Goal: Task Accomplishment & Management: Use online tool/utility

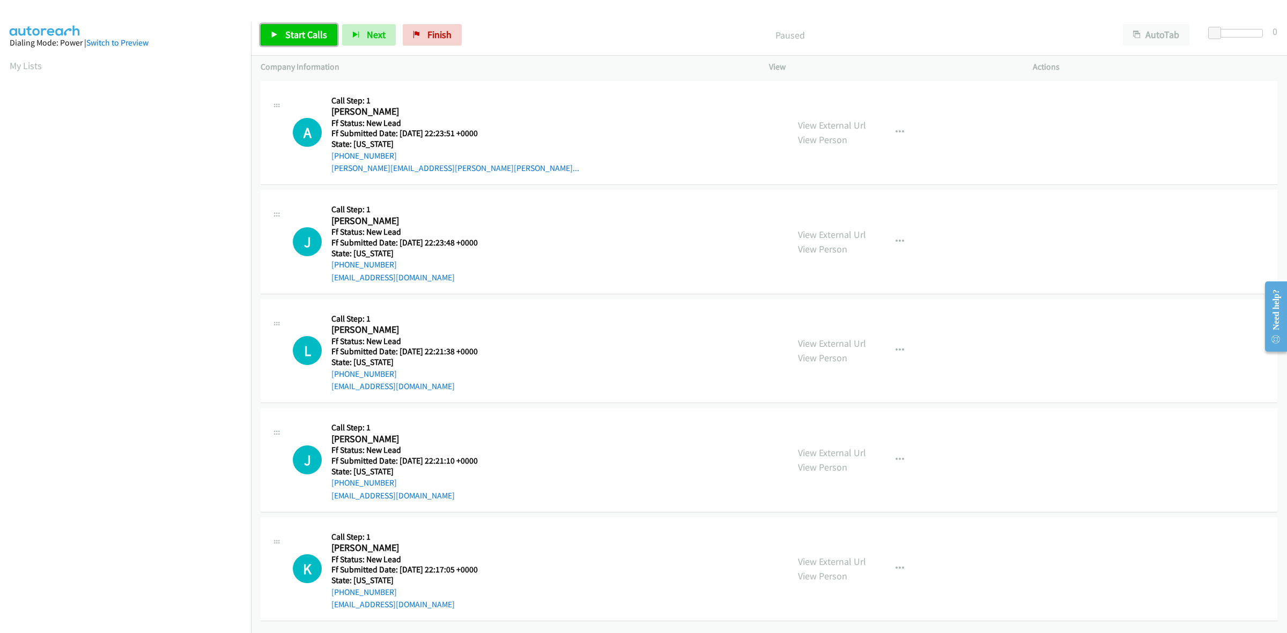
click at [287, 38] on span "Start Calls" at bounding box center [306, 34] width 42 height 12
click at [839, 121] on link "View External Url" at bounding box center [832, 125] width 68 height 12
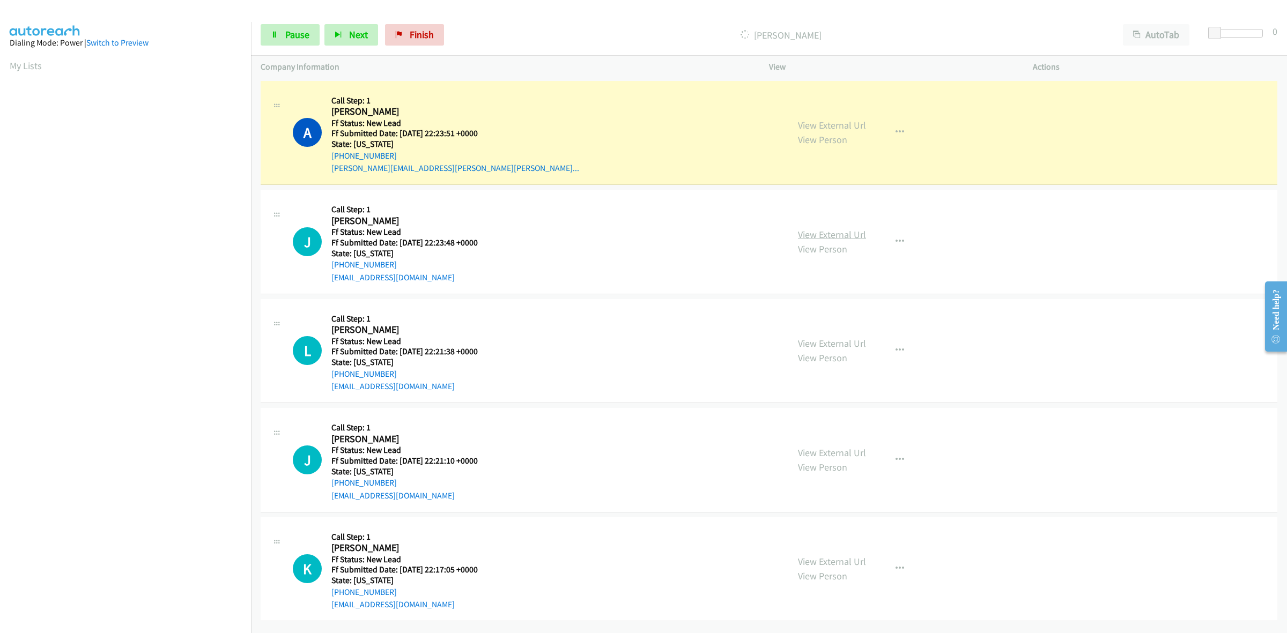
click at [851, 232] on link "View External Url" at bounding box center [832, 234] width 68 height 12
click at [823, 337] on link "View External Url" at bounding box center [832, 343] width 68 height 12
click at [829, 452] on link "View External Url" at bounding box center [832, 453] width 68 height 12
click at [849, 559] on link "View External Url" at bounding box center [832, 561] width 68 height 12
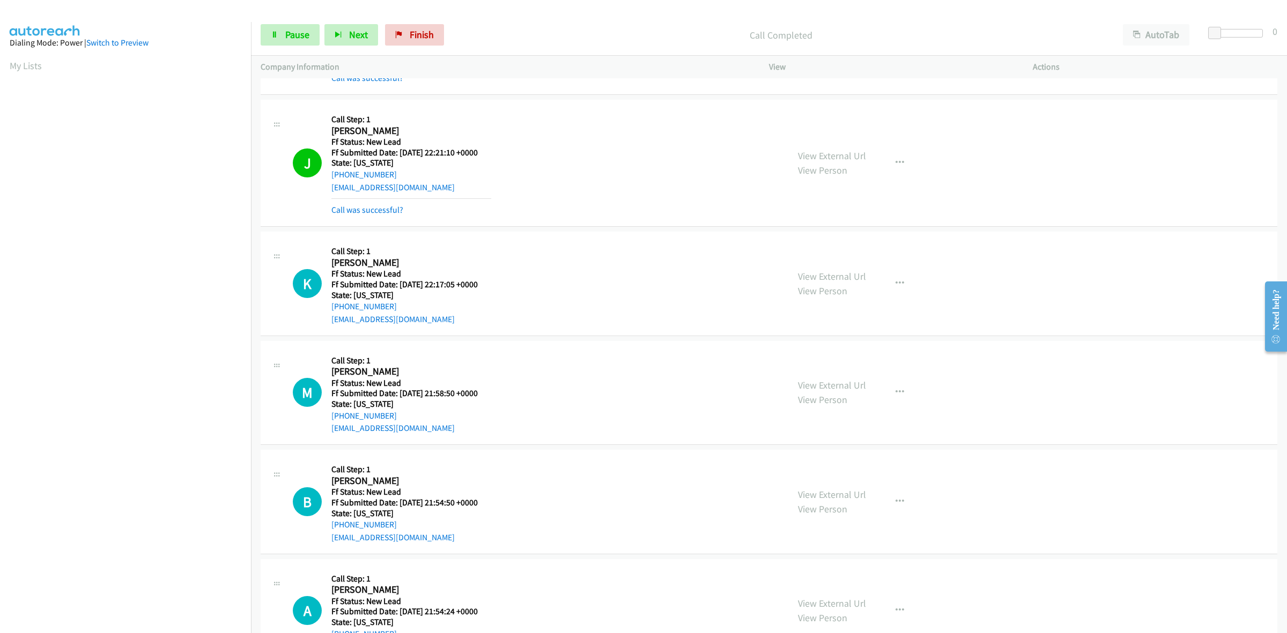
scroll to position [425, 0]
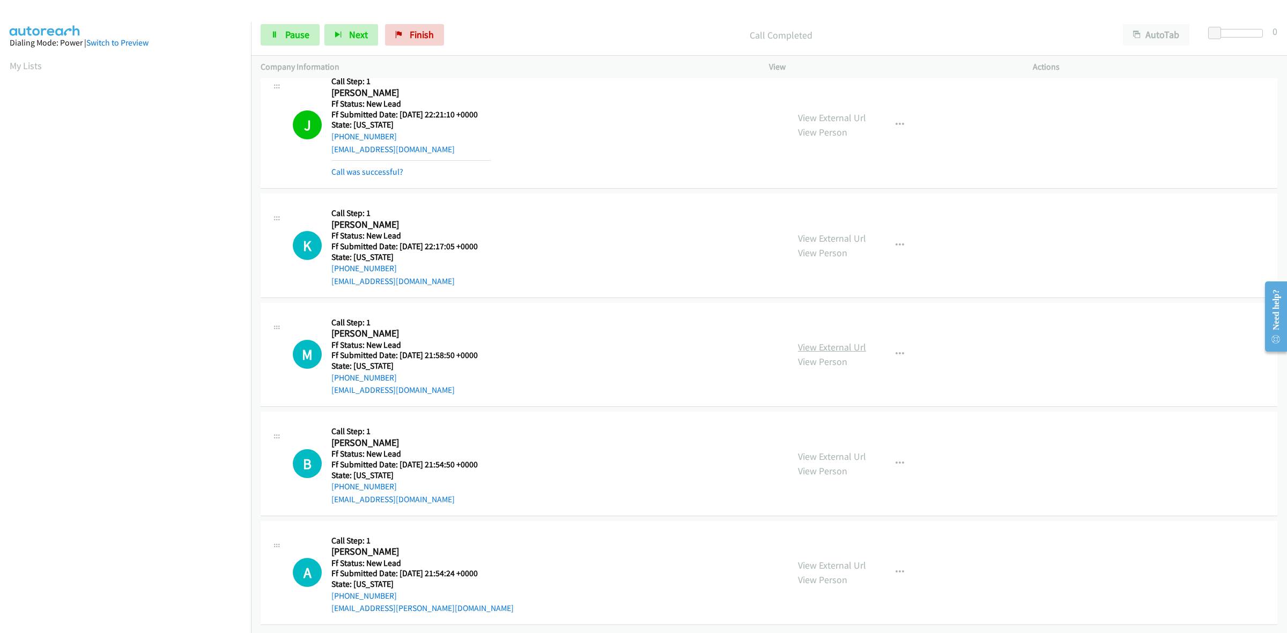
click at [835, 341] on link "View External Url" at bounding box center [832, 347] width 68 height 12
click at [812, 450] on link "View External Url" at bounding box center [832, 456] width 68 height 12
click at [304, 36] on span "Pause" at bounding box center [297, 34] width 24 height 12
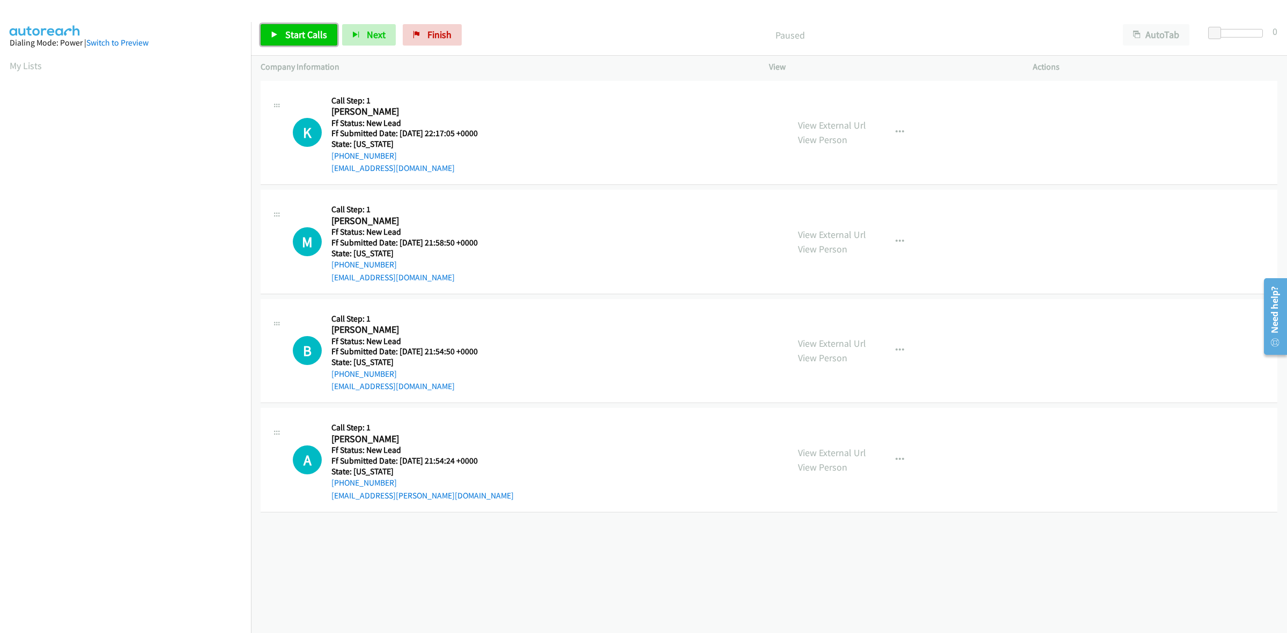
click at [299, 32] on span "Start Calls" at bounding box center [306, 34] width 42 height 12
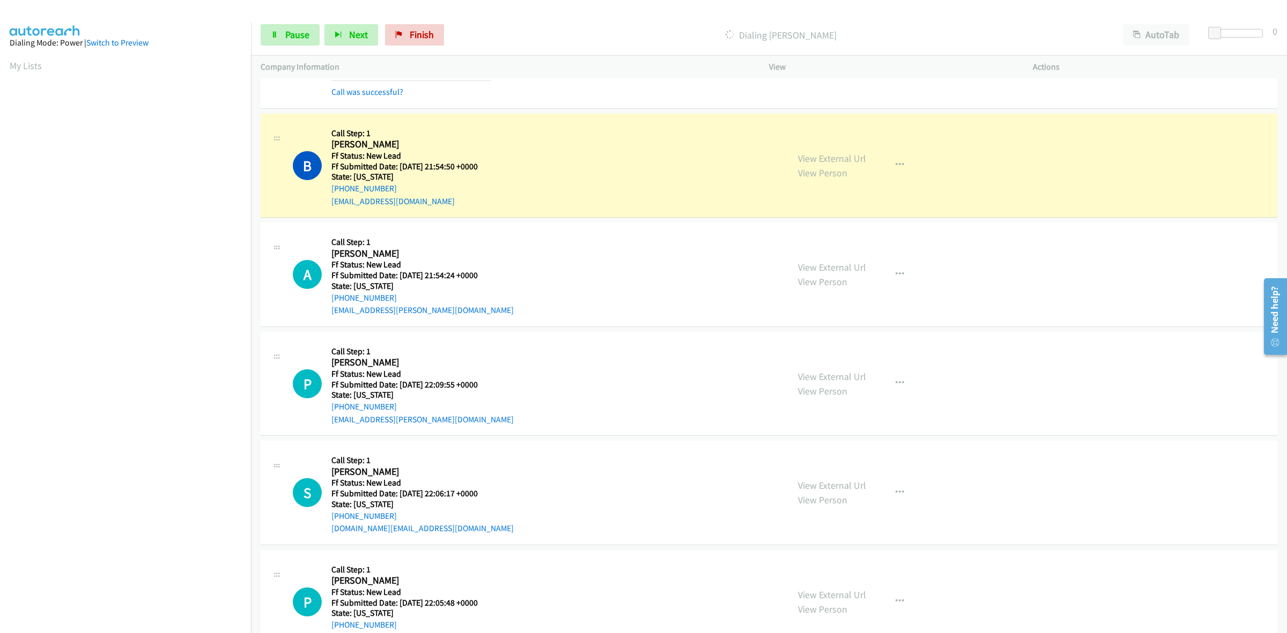
scroll to position [268, 0]
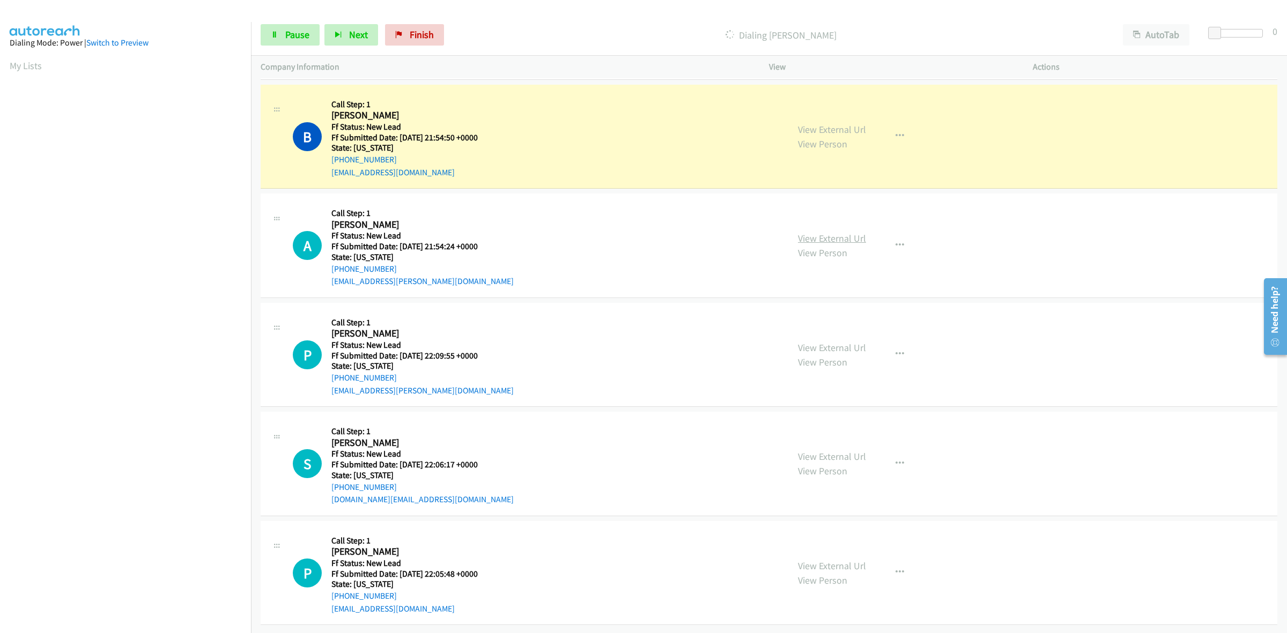
click at [834, 234] on link "View External Url" at bounding box center [832, 238] width 68 height 12
click at [817, 341] on link "View External Url" at bounding box center [832, 347] width 68 height 12
click at [848, 450] on link "View External Url" at bounding box center [832, 456] width 68 height 12
click at [835, 560] on link "View External Url" at bounding box center [832, 566] width 68 height 12
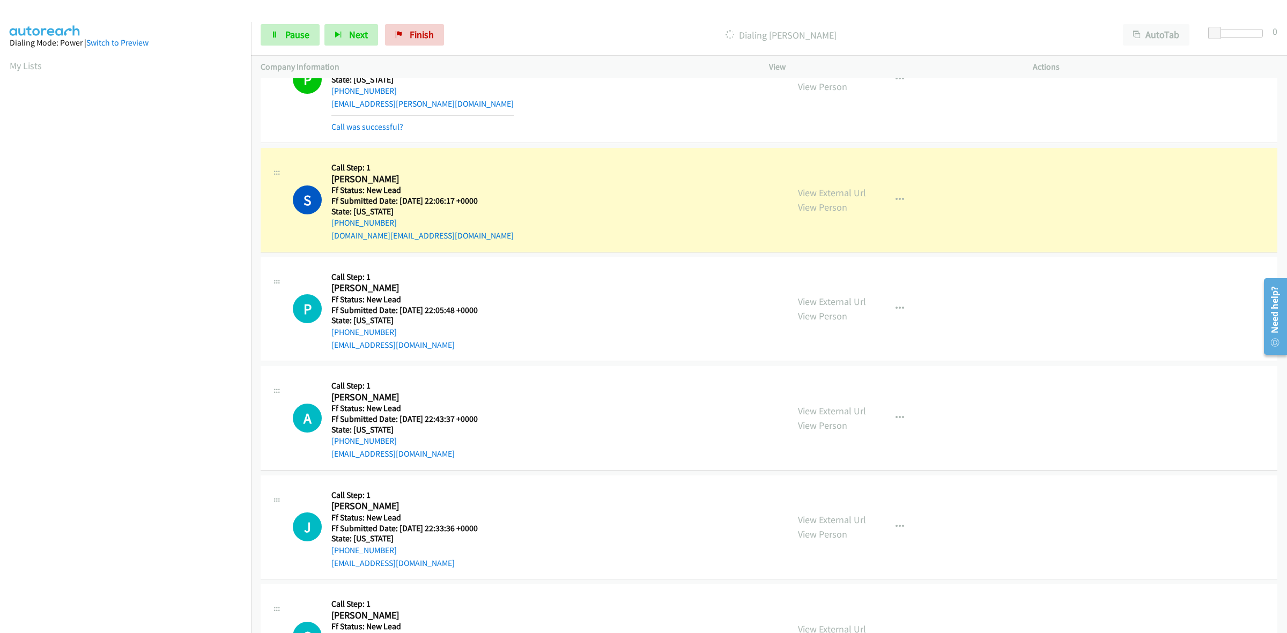
scroll to position [599, 0]
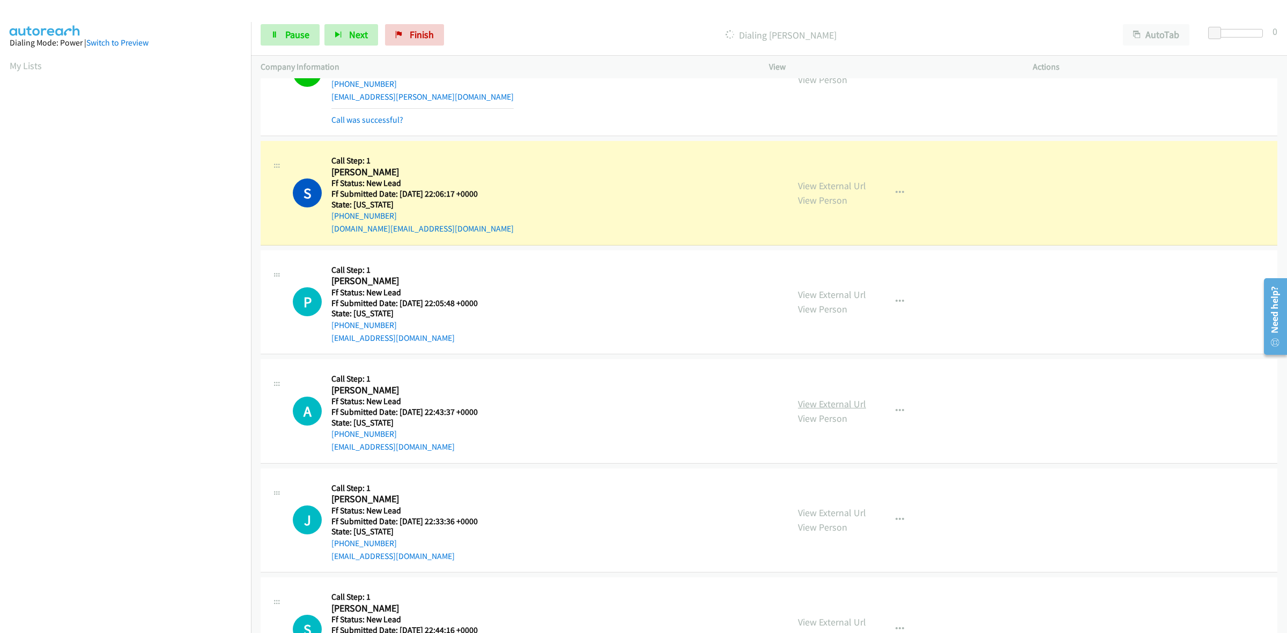
click at [834, 405] on link "View External Url" at bounding box center [832, 404] width 68 height 12
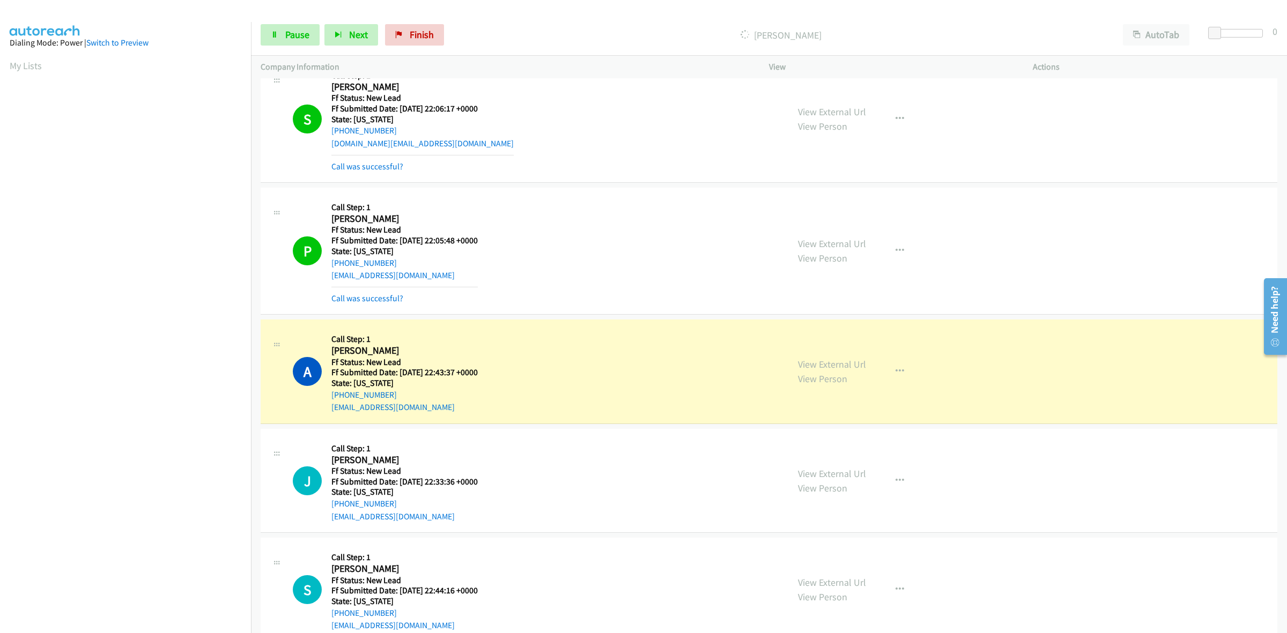
scroll to position [645, 0]
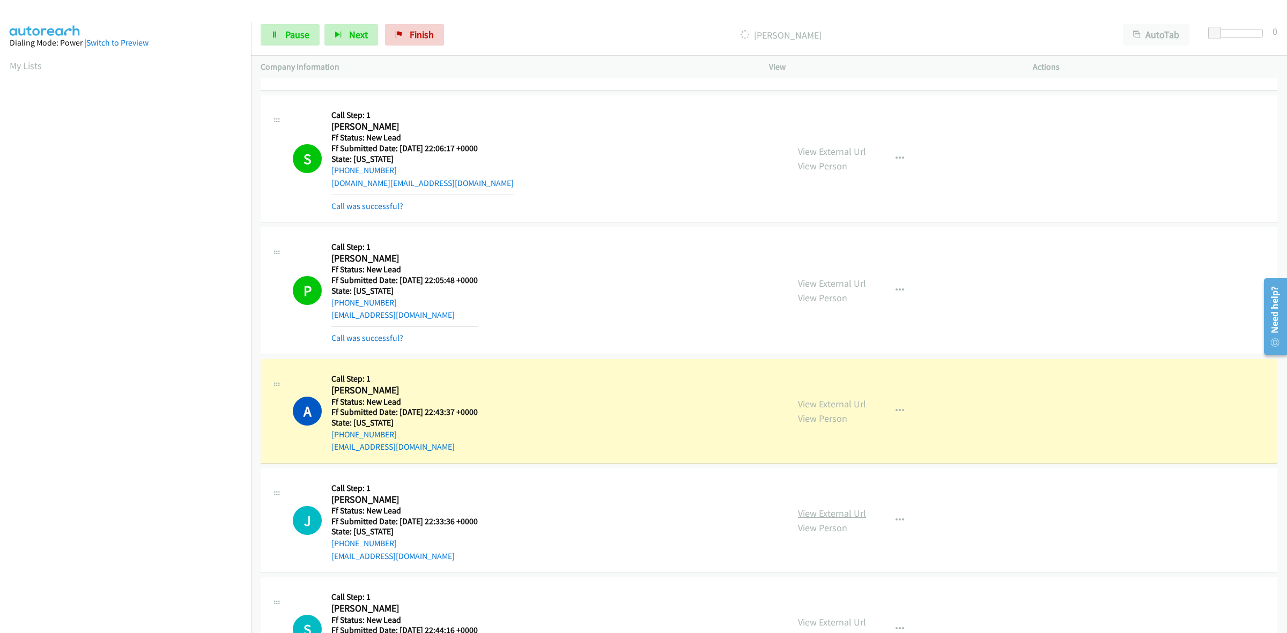
click at [820, 511] on link "View External Url" at bounding box center [832, 513] width 68 height 12
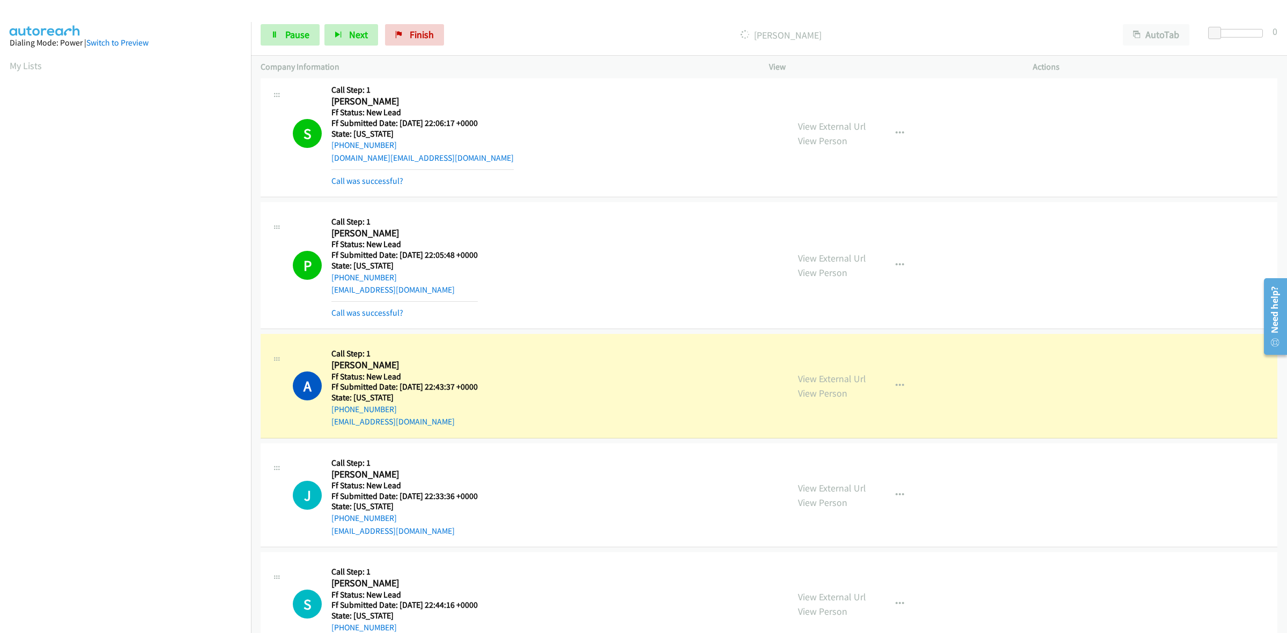
scroll to position [712, 0]
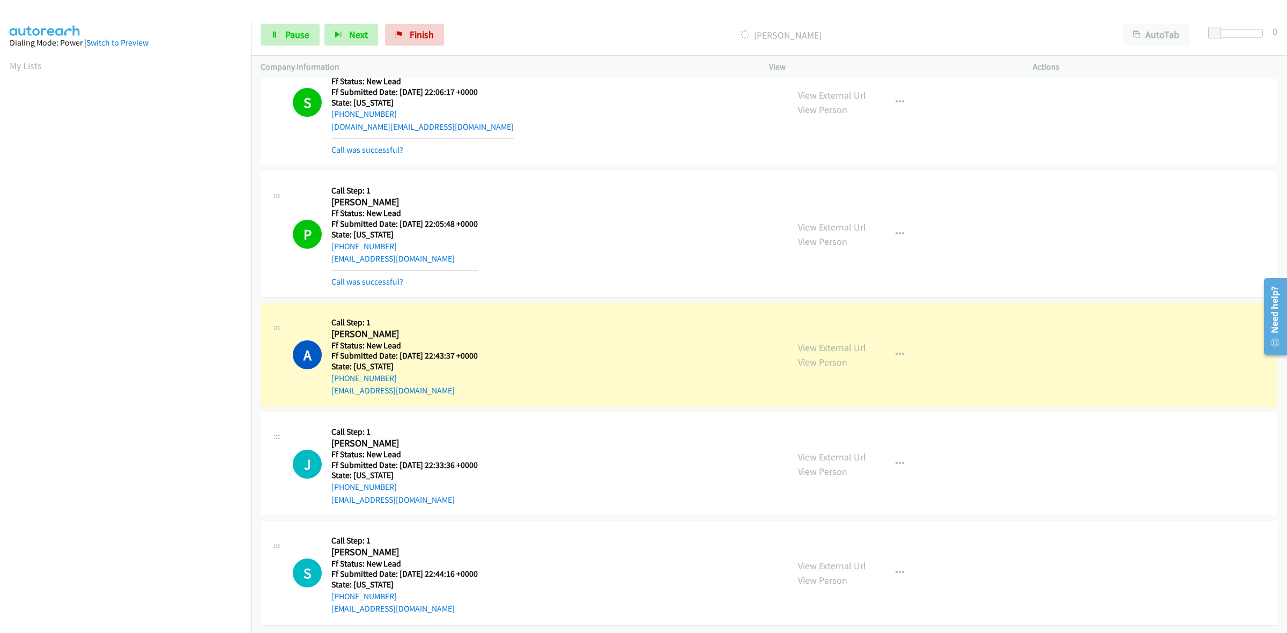
click at [834, 560] on link "View External Url" at bounding box center [832, 566] width 68 height 12
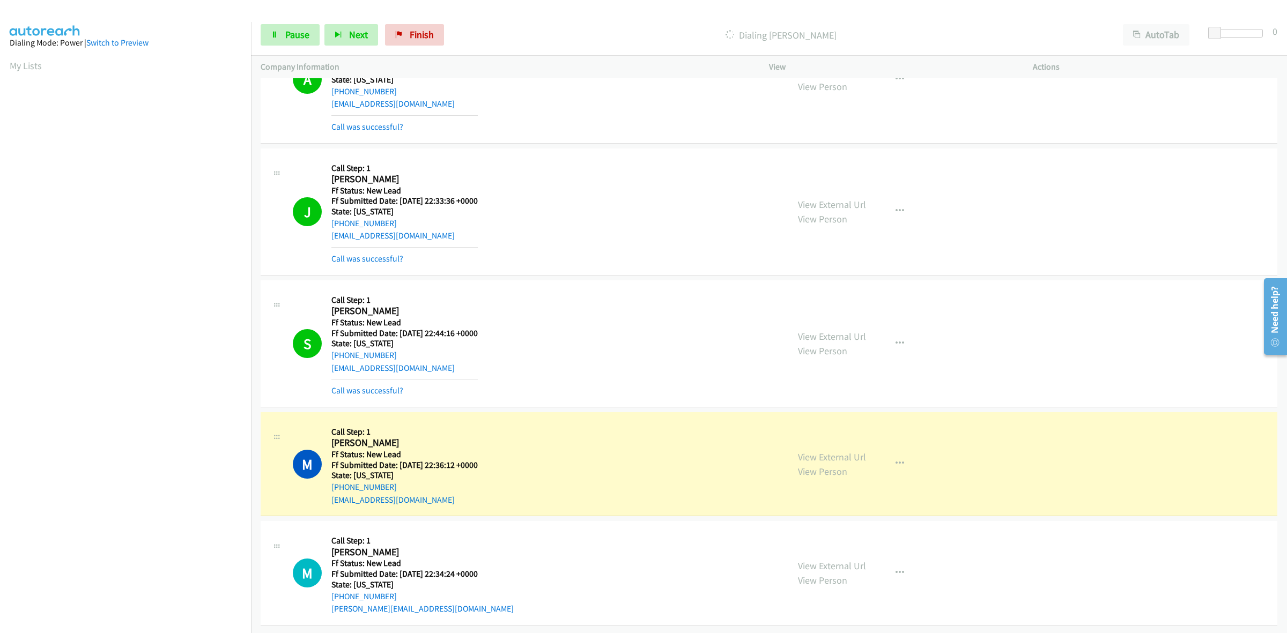
scroll to position [1000, 0]
click at [824, 451] on link "View External Url" at bounding box center [832, 457] width 68 height 12
click at [829, 560] on link "View External Url" at bounding box center [832, 566] width 68 height 12
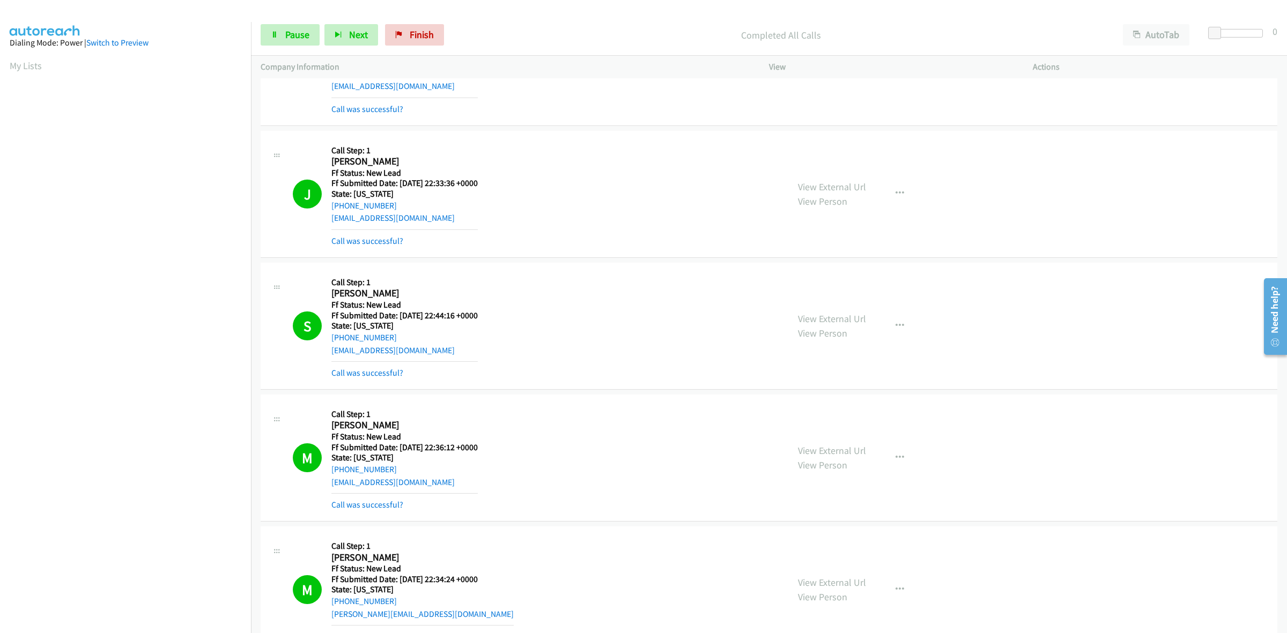
scroll to position [1080, 0]
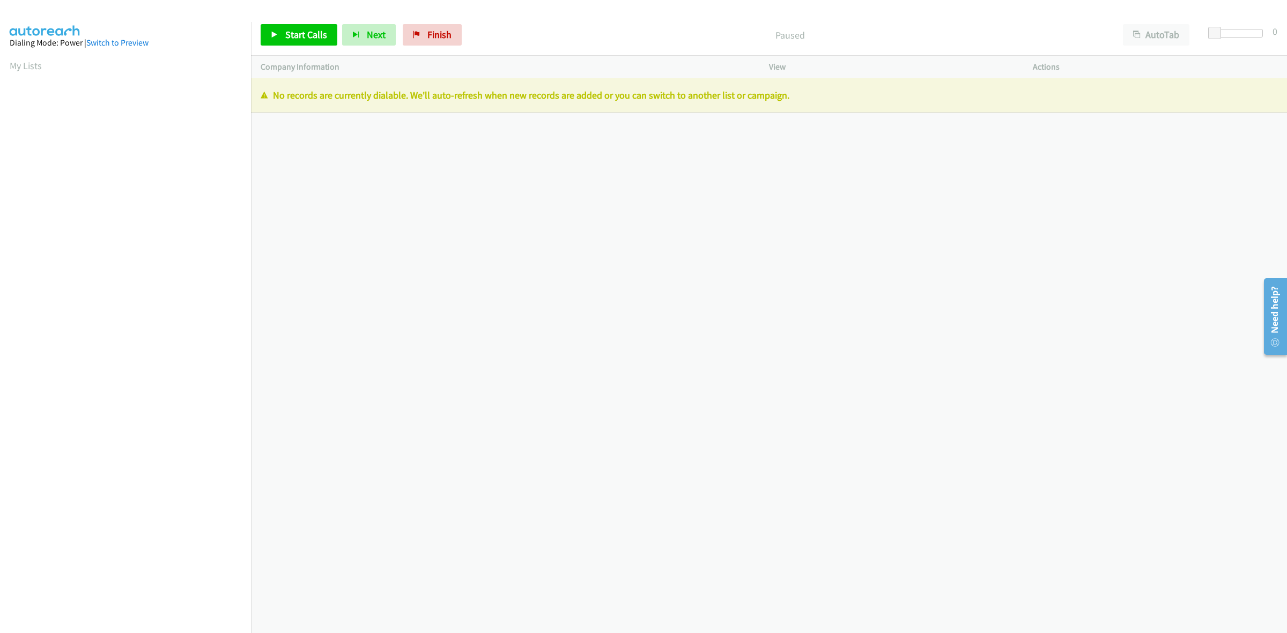
click at [310, 234] on div "[PHONE_NUMBER] Call failed - Please reload the list and try again The Callbar F…" at bounding box center [769, 355] width 1036 height 555
click at [447, 20] on div "Start Calls Pause Next Finish Paused AutoTab AutoTab 0" at bounding box center [769, 34] width 1036 height 41
click at [445, 31] on span "Finish" at bounding box center [439, 34] width 24 height 12
